Goal: Information Seeking & Learning: Learn about a topic

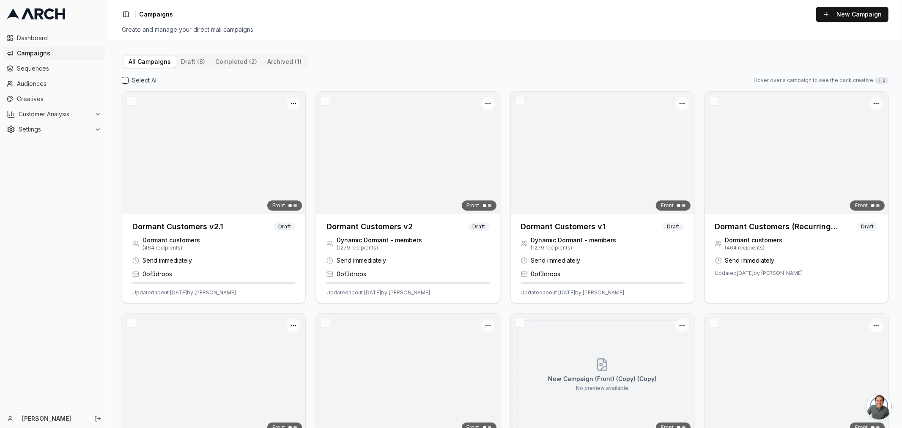
scroll to position [68, 0]
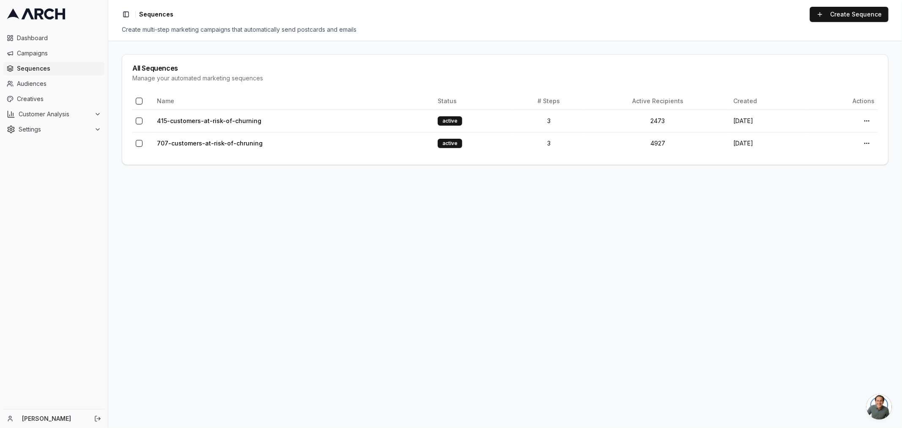
scroll to position [77, 0]
click at [208, 142] on link "707-customers-at-risk-of-chruning" at bounding box center [210, 142] width 106 height 7
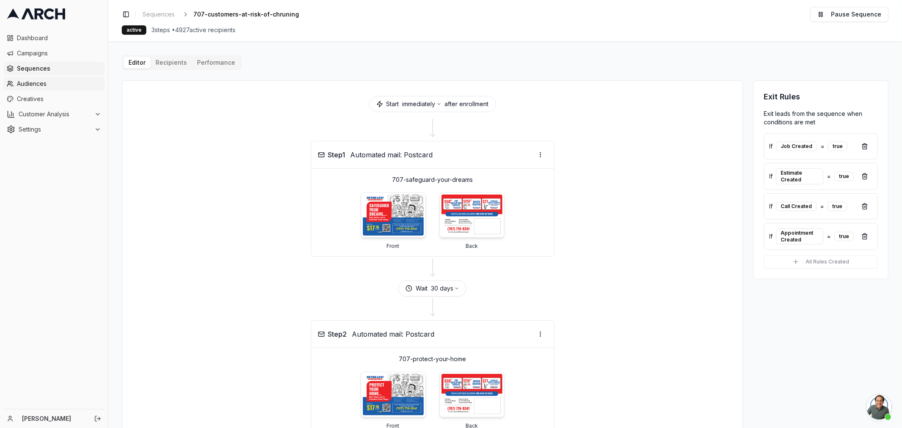
click at [39, 85] on span "Audiences" at bounding box center [59, 83] width 84 height 8
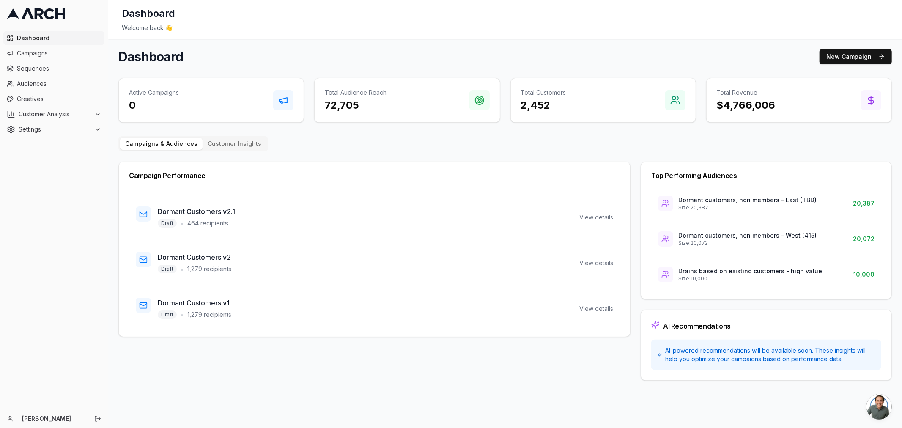
scroll to position [77, 0]
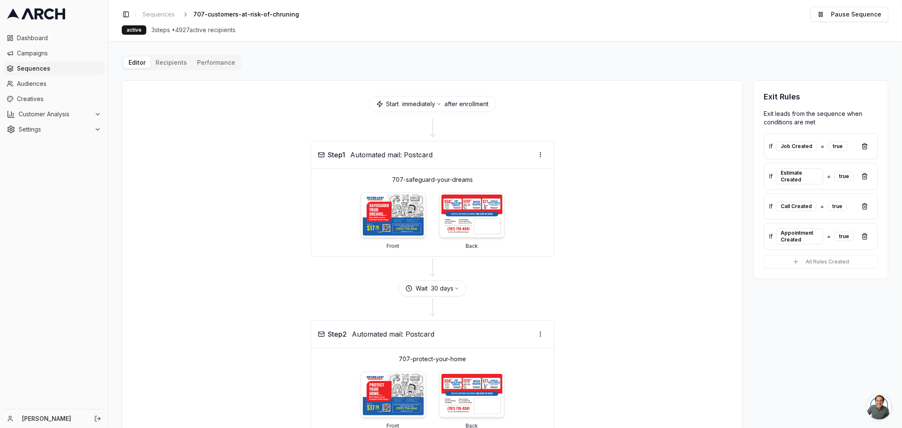
scroll to position [77, 0]
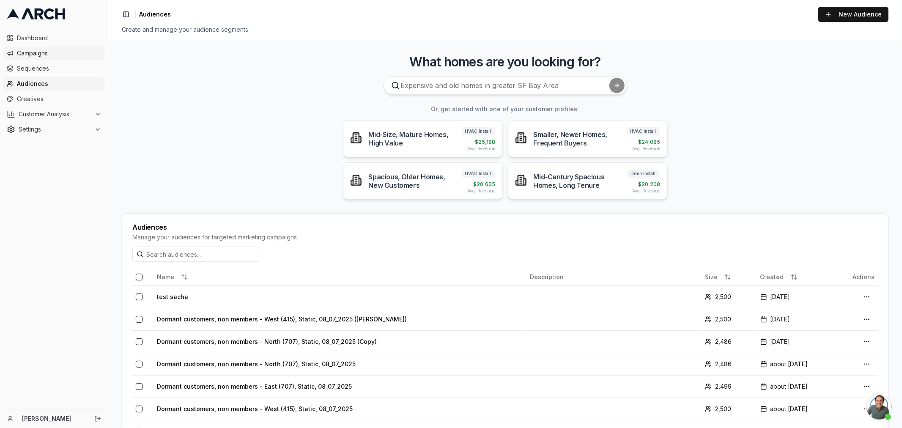
scroll to position [77, 0]
click at [28, 66] on span "Sequences" at bounding box center [59, 68] width 84 height 8
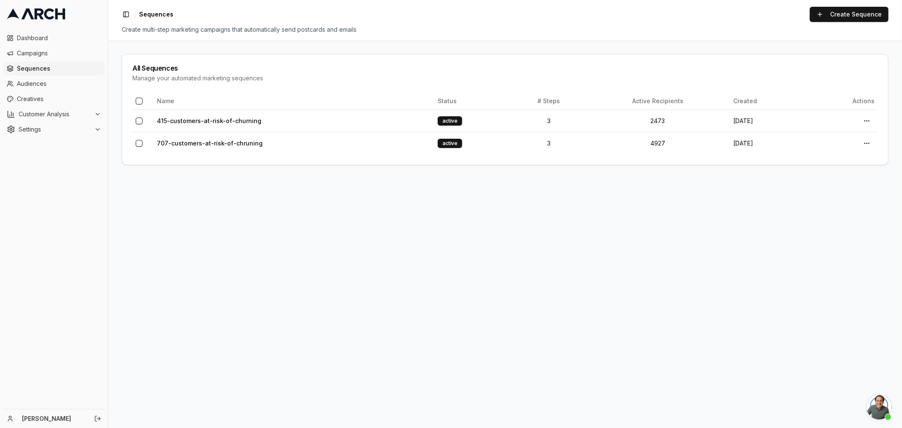
scroll to position [77, 0]
click at [173, 142] on link "707-customers-at-risk-of-chruning" at bounding box center [210, 142] width 106 height 7
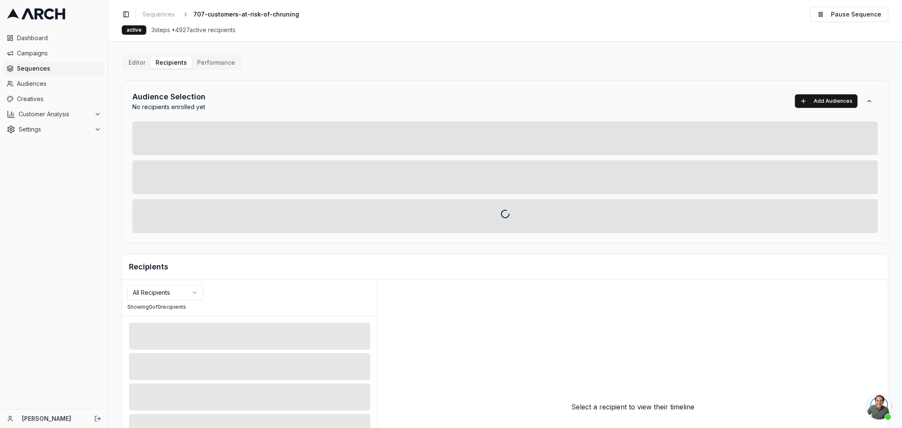
click at [170, 57] on div "Editor Recipients Performance Audience Selection No recipients enrolled yet Add…" at bounding box center [505, 294] width 766 height 479
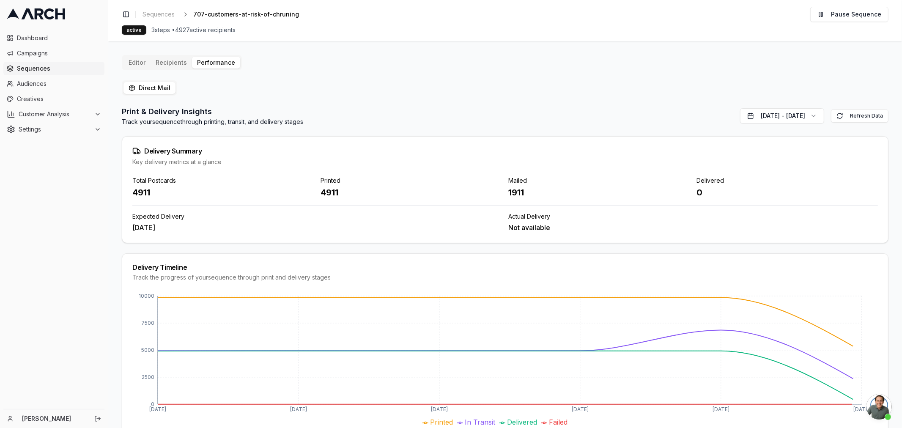
click at [163, 60] on button "Recipients" at bounding box center [170, 63] width 41 height 12
click at [383, 106] on div "Print & Delivery Insights Track your sequence through printing, transit, and de…" at bounding box center [505, 116] width 766 height 20
click at [44, 65] on span "Sequences" at bounding box center [59, 68] width 84 height 8
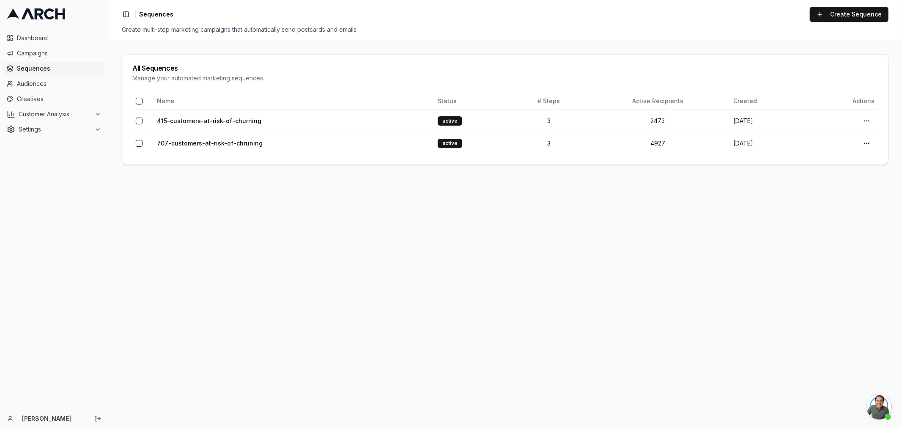
scroll to position [77, 0]
click at [171, 141] on link "707-customers-at-risk-of-chruning" at bounding box center [210, 142] width 106 height 7
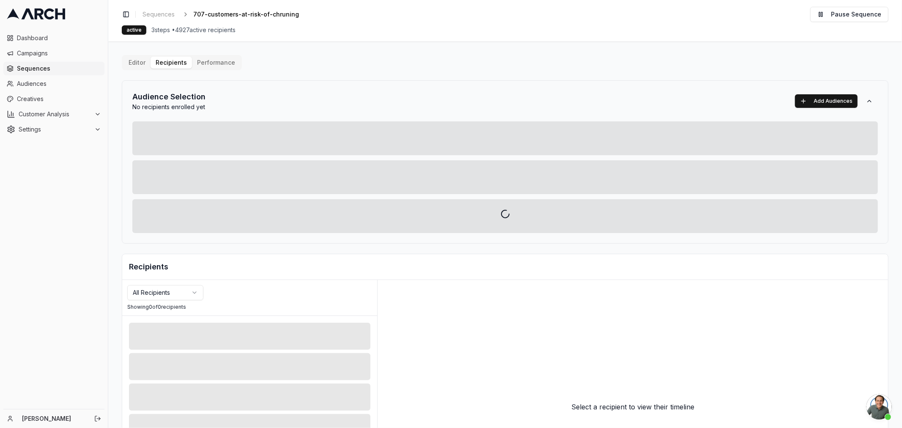
click at [171, 59] on div "Editor Recipients Performance Audience Selection No recipients enrolled yet Add…" at bounding box center [505, 294] width 766 height 479
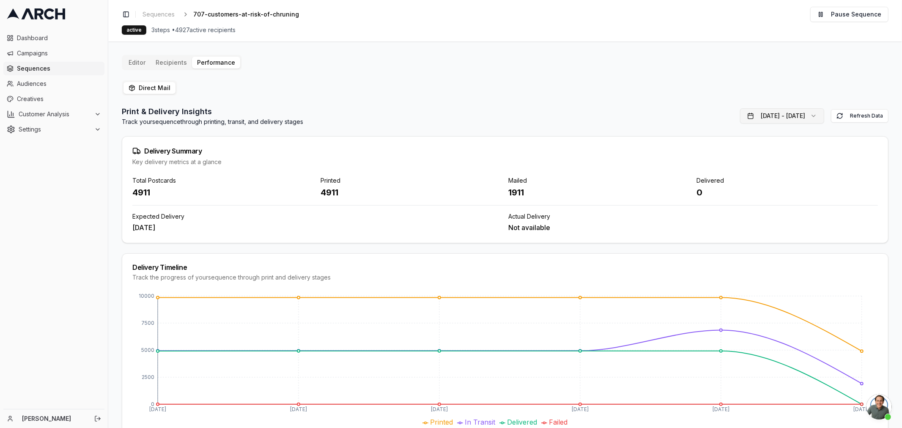
click at [803, 113] on button "Sep 10, 2025 - Sep 16, 2025" at bounding box center [782, 115] width 84 height 15
click at [733, 149] on html "Dashboard Campaigns Sequences Audiences Creatives Customer Analysis Settings Da…" at bounding box center [451, 214] width 902 height 428
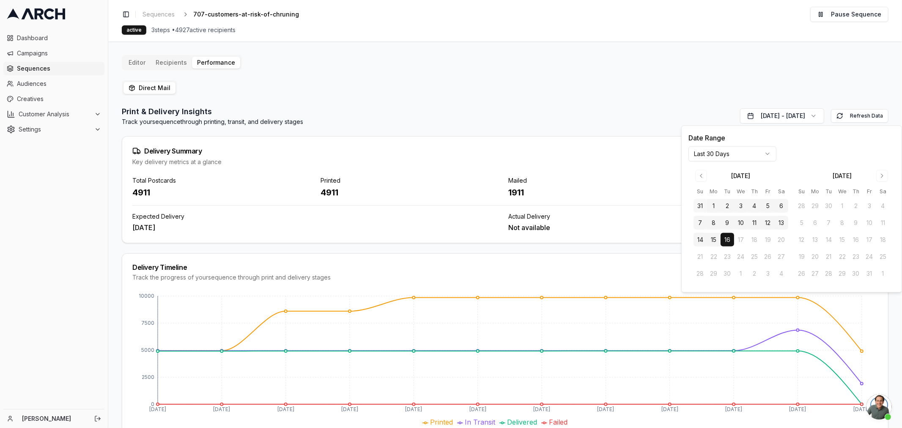
click at [525, 79] on div "Editor Recipients Performance Direct Mail Print & Delivery Insights Track your …" at bounding box center [505, 246] width 766 height 383
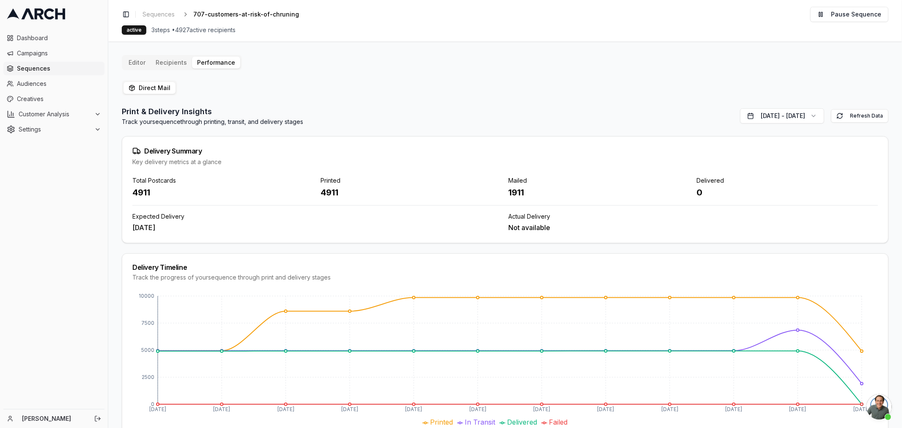
click at [580, 71] on div "Editor Recipients Performance Direct Mail Print & Delivery Insights Track your …" at bounding box center [505, 246] width 766 height 383
click at [530, 66] on div "Editor Recipients Performance Direct Mail Print & Delivery Insights Track your …" at bounding box center [505, 246] width 766 height 383
click at [412, 83] on div "Direct Mail Print & Delivery Insights Track your sequence through printing, tra…" at bounding box center [505, 258] width 766 height 357
click at [525, 70] on div "Editor Recipients Performance Direct Mail Print & Delivery Insights Track your …" at bounding box center [505, 246] width 766 height 383
click at [27, 49] on span "Campaigns" at bounding box center [59, 53] width 84 height 8
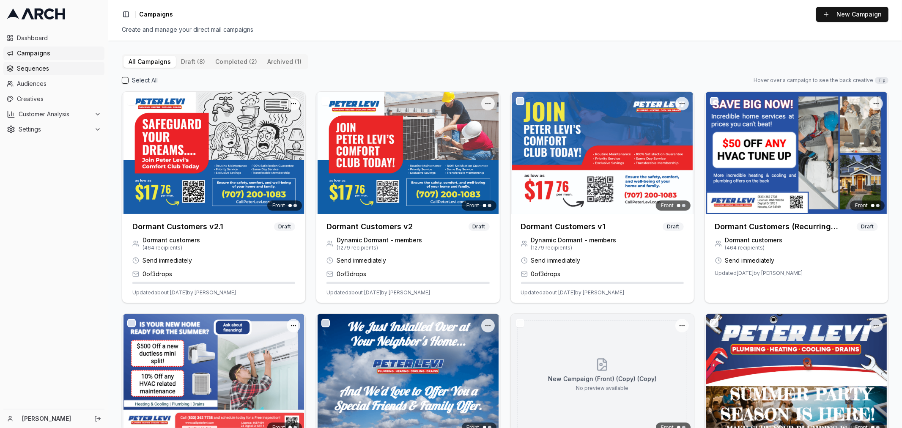
click at [25, 65] on span "Sequences" at bounding box center [59, 68] width 84 height 8
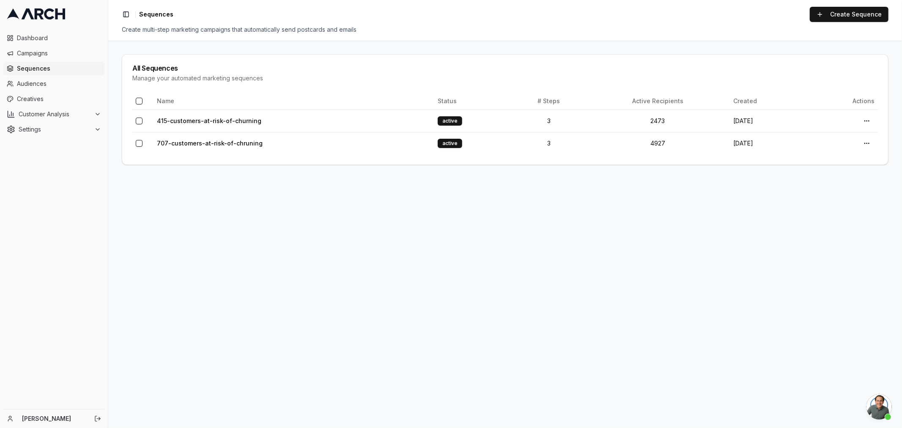
scroll to position [77, 0]
click at [180, 138] on td "707-customers-at-risk-of-chruning" at bounding box center [293, 143] width 281 height 22
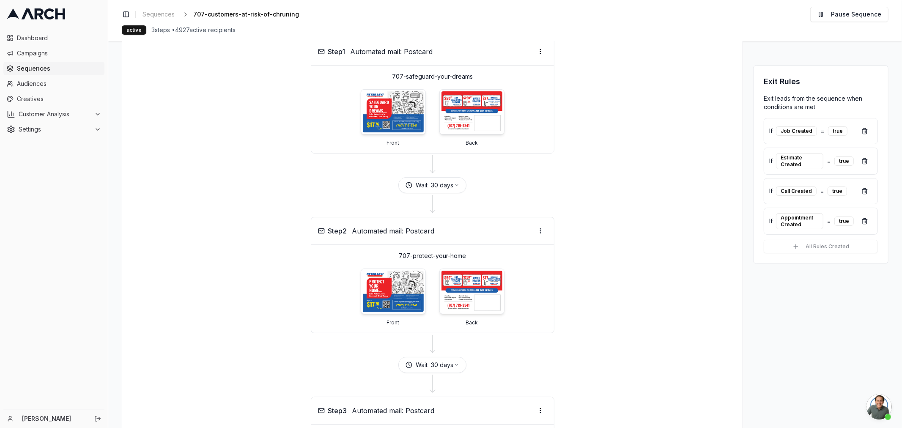
scroll to position [94, 0]
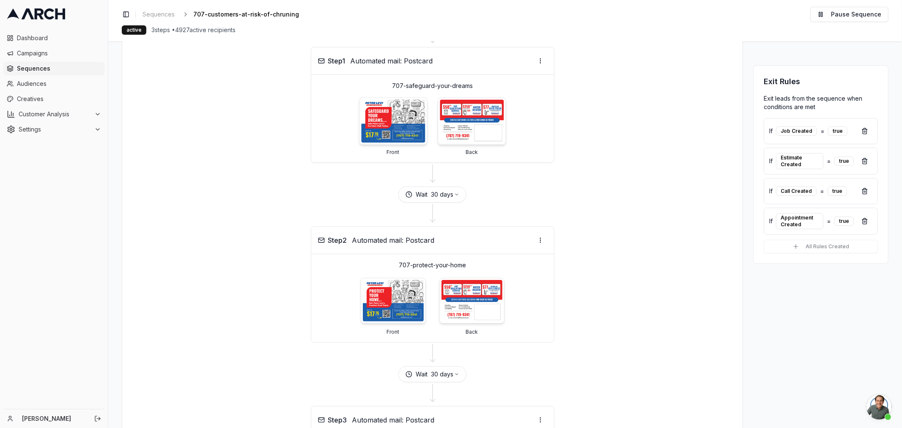
click at [385, 116] on img at bounding box center [393, 121] width 64 height 43
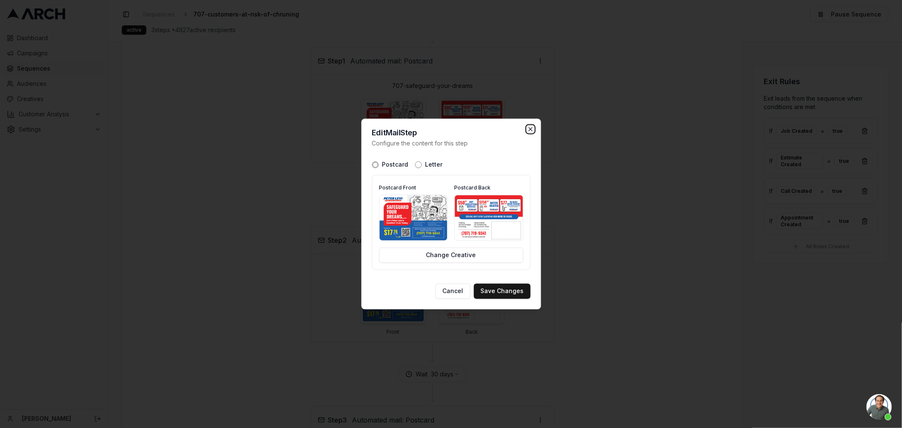
click at [530, 130] on icon "button" at bounding box center [530, 129] width 7 height 7
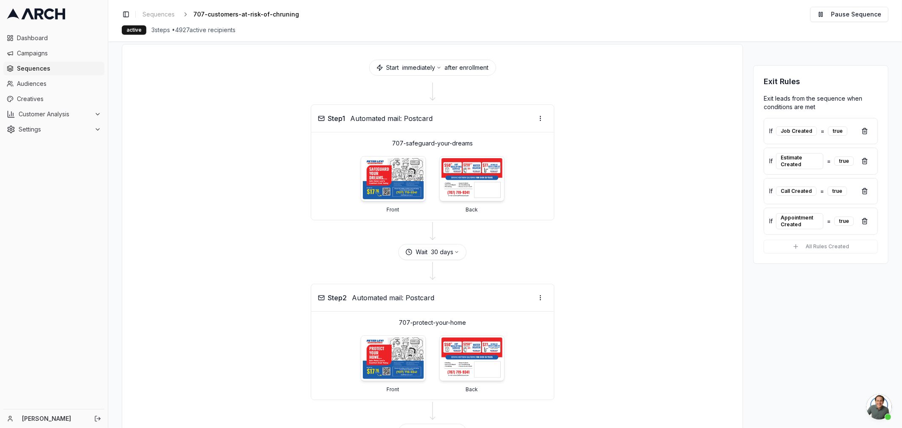
scroll to position [0, 0]
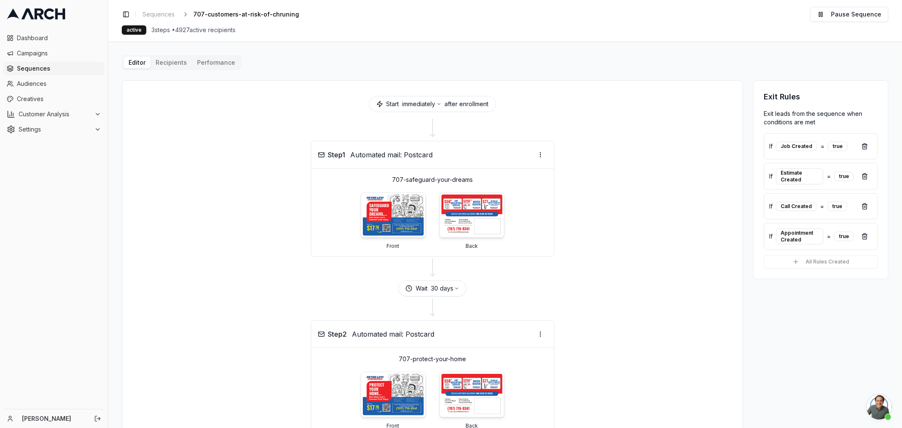
click at [559, 19] on div "Toggle Sidebar Sequences 707-customers-at-risk-of-chruning Edit Pause Sequence" at bounding box center [505, 14] width 766 height 15
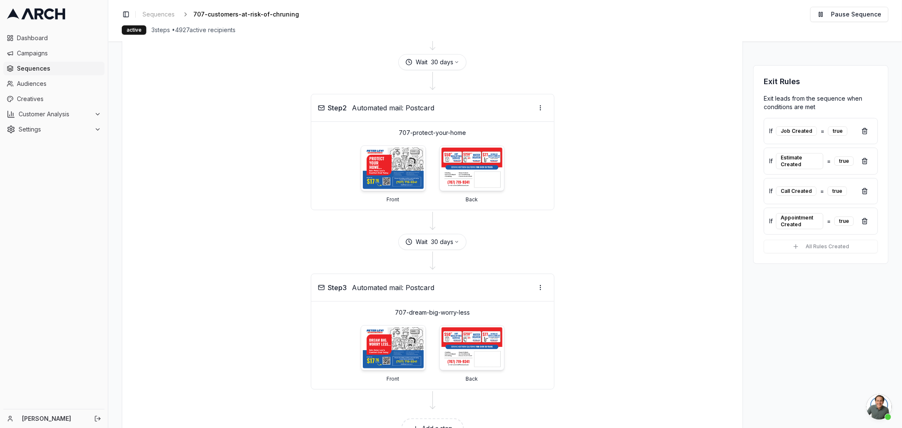
scroll to position [265, 0]
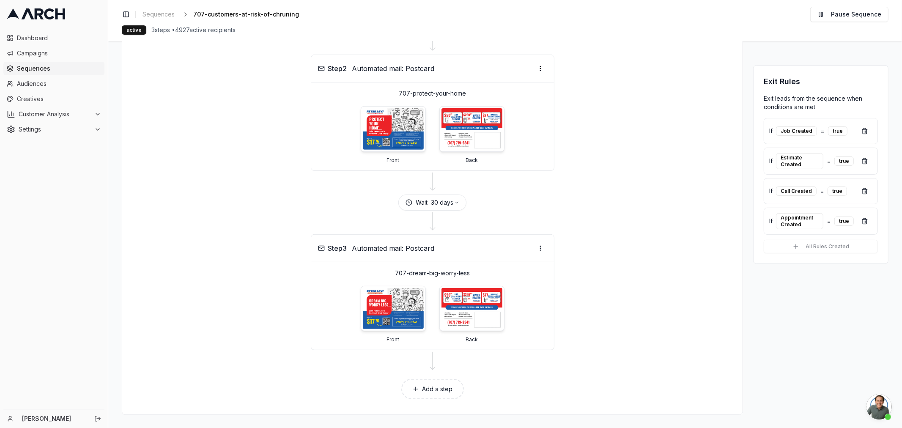
click at [558, 78] on div "Step 2 Automated mail: Postcard 707-protect-your-home Front Back" at bounding box center [432, 113] width 600 height 116
